Goal: Task Accomplishment & Management: Use online tool/utility

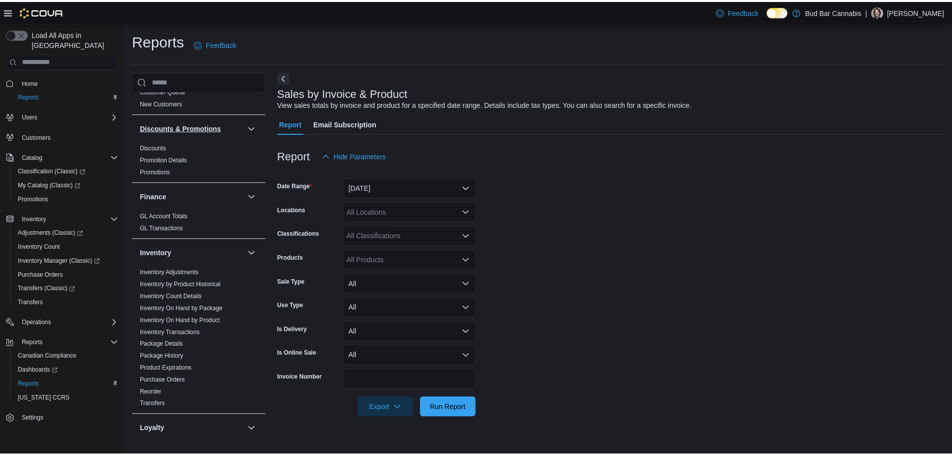
scroll to position [200, 0]
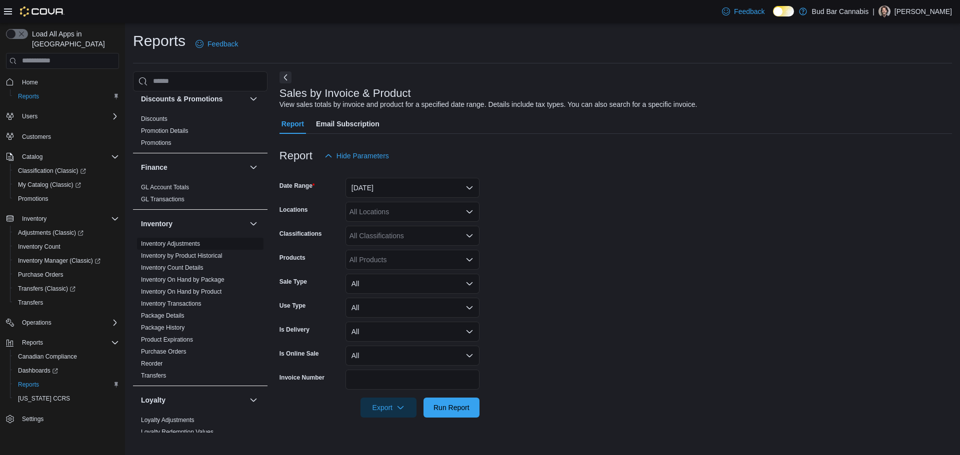
click at [181, 246] on link "Inventory Adjustments" at bounding box center [170, 243] width 59 height 7
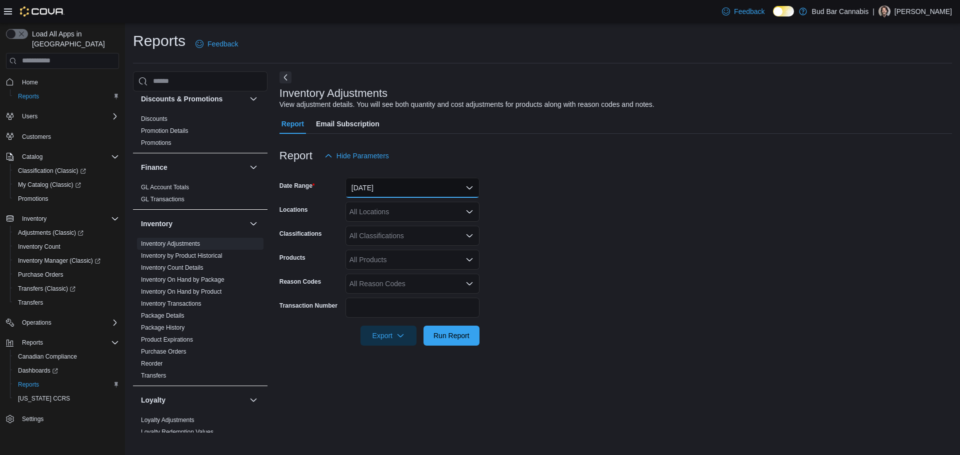
click at [411, 190] on button "[DATE]" at bounding box center [412, 188] width 134 height 20
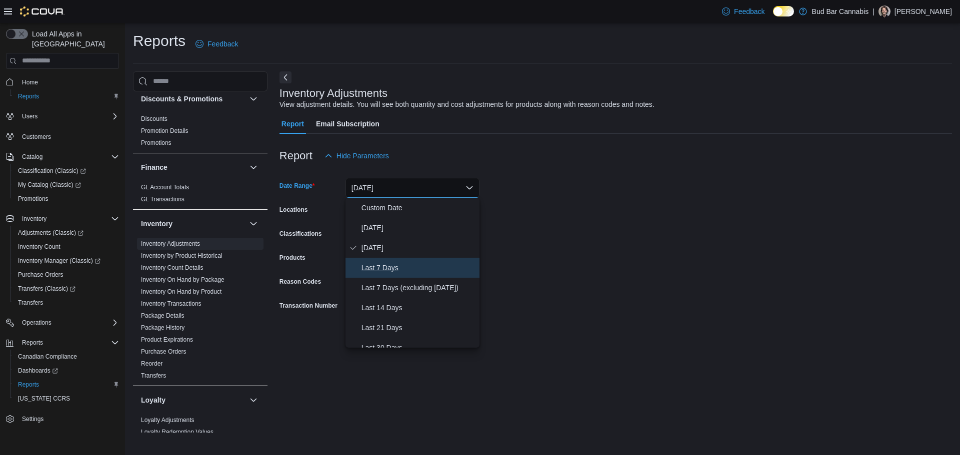
click at [399, 267] on span "Last 7 Days" at bounding box center [418, 268] width 114 height 12
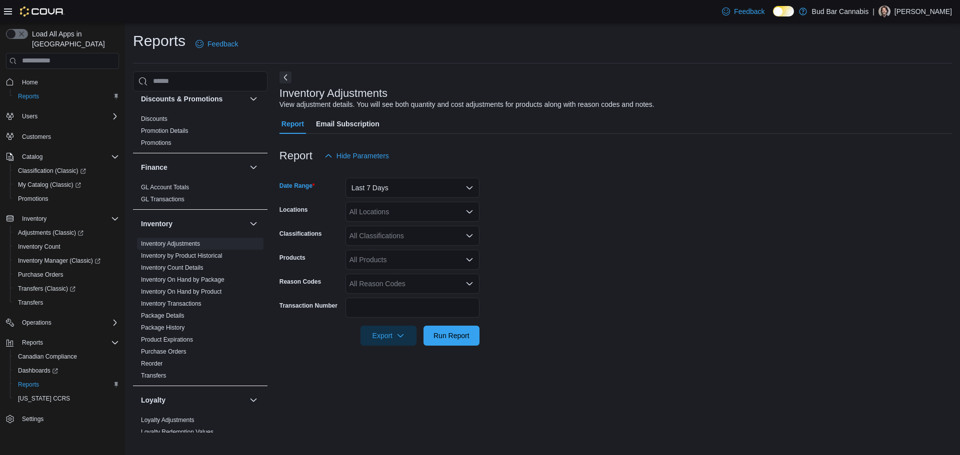
click at [399, 212] on div "All Locations" at bounding box center [412, 212] width 134 height 20
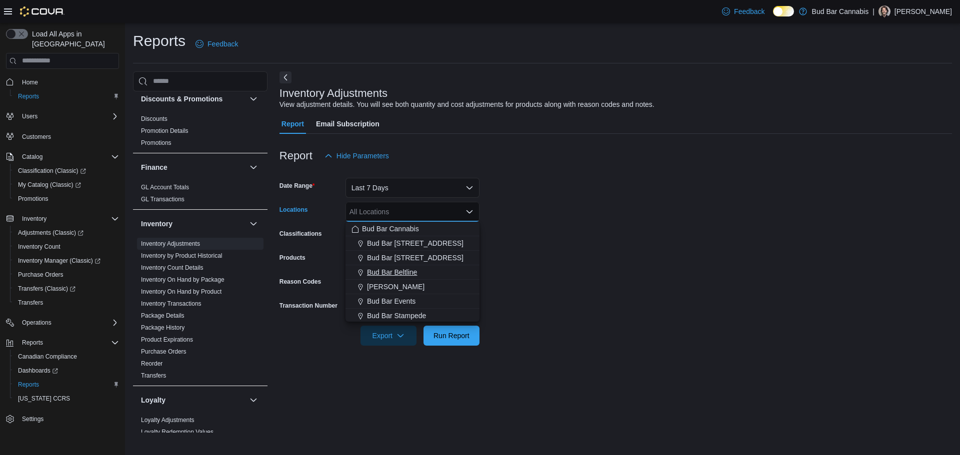
click at [407, 271] on span "Bud Bar Beltline" at bounding box center [392, 272] width 50 height 10
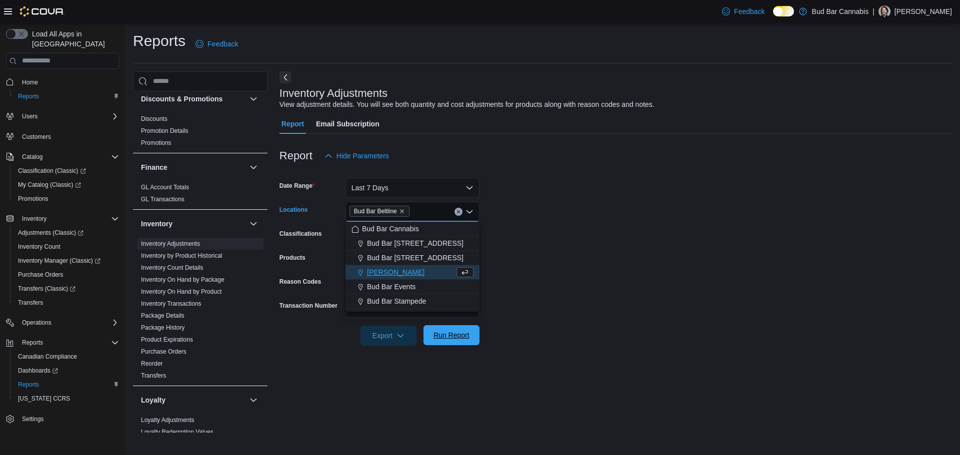
click at [453, 333] on span "Run Report" at bounding box center [451, 335] width 36 height 10
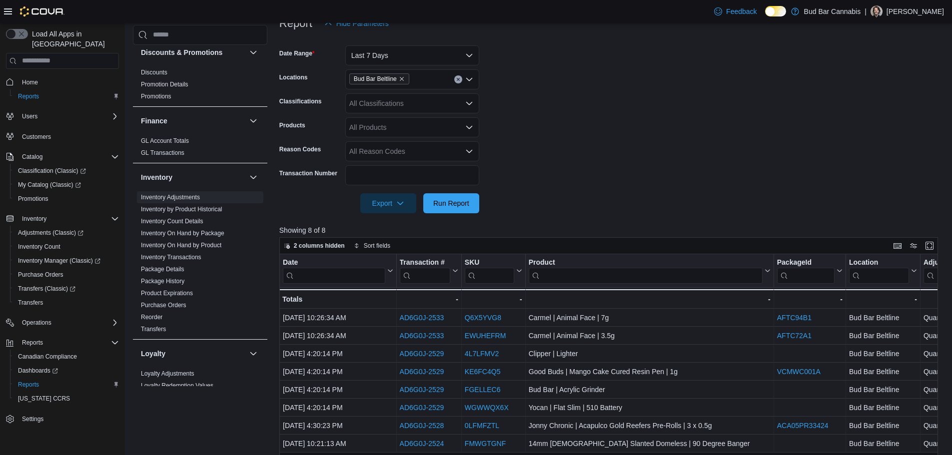
scroll to position [150, 0]
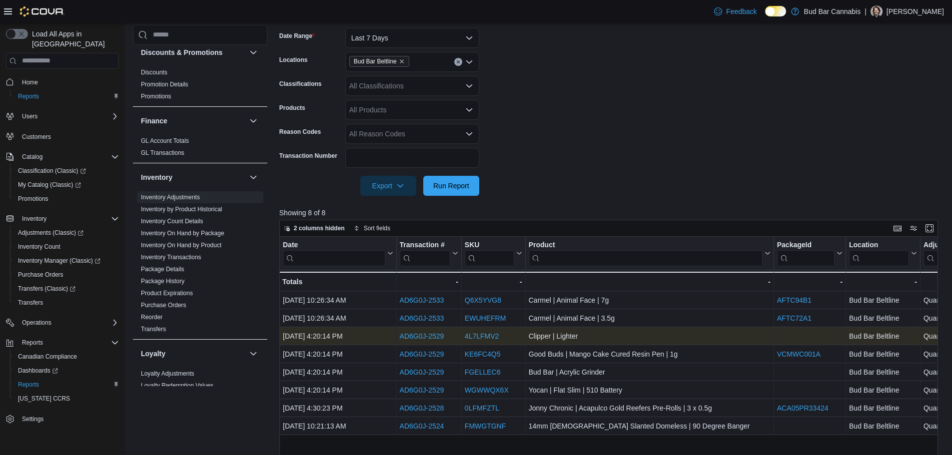
drag, startPoint x: 450, startPoint y: 334, endPoint x: 395, endPoint y: 336, distance: 55.6
click at [395, 336] on div "[DATE] 4:20:14 PM - Date, column 1, row 3 AD6G0J-2529 - Transaction Url, column…" at bounding box center [794, 336] width 1031 height 18
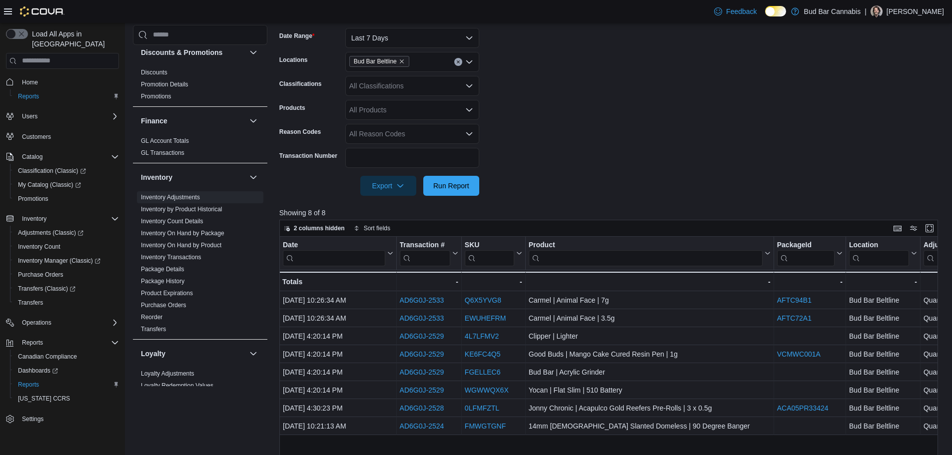
copy div "- Date, column 1, row 3 AD6G0J-2529"
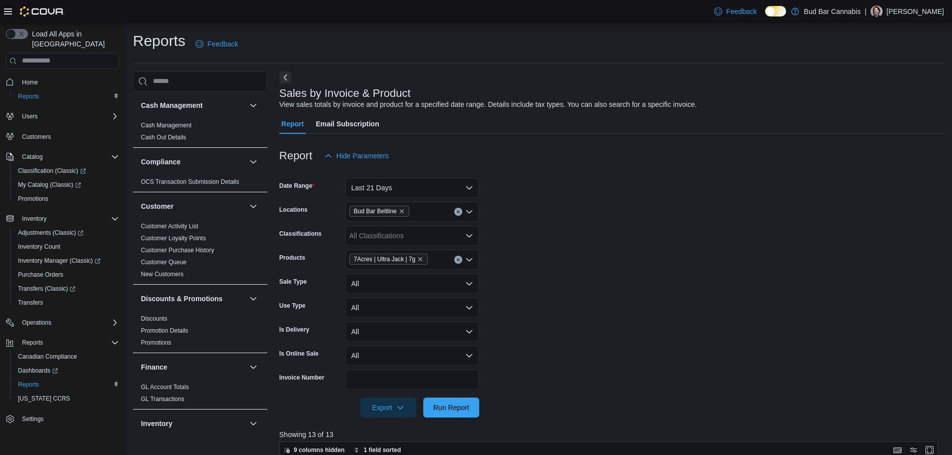
scroll to position [0, 545]
